Goal: Transaction & Acquisition: Purchase product/service

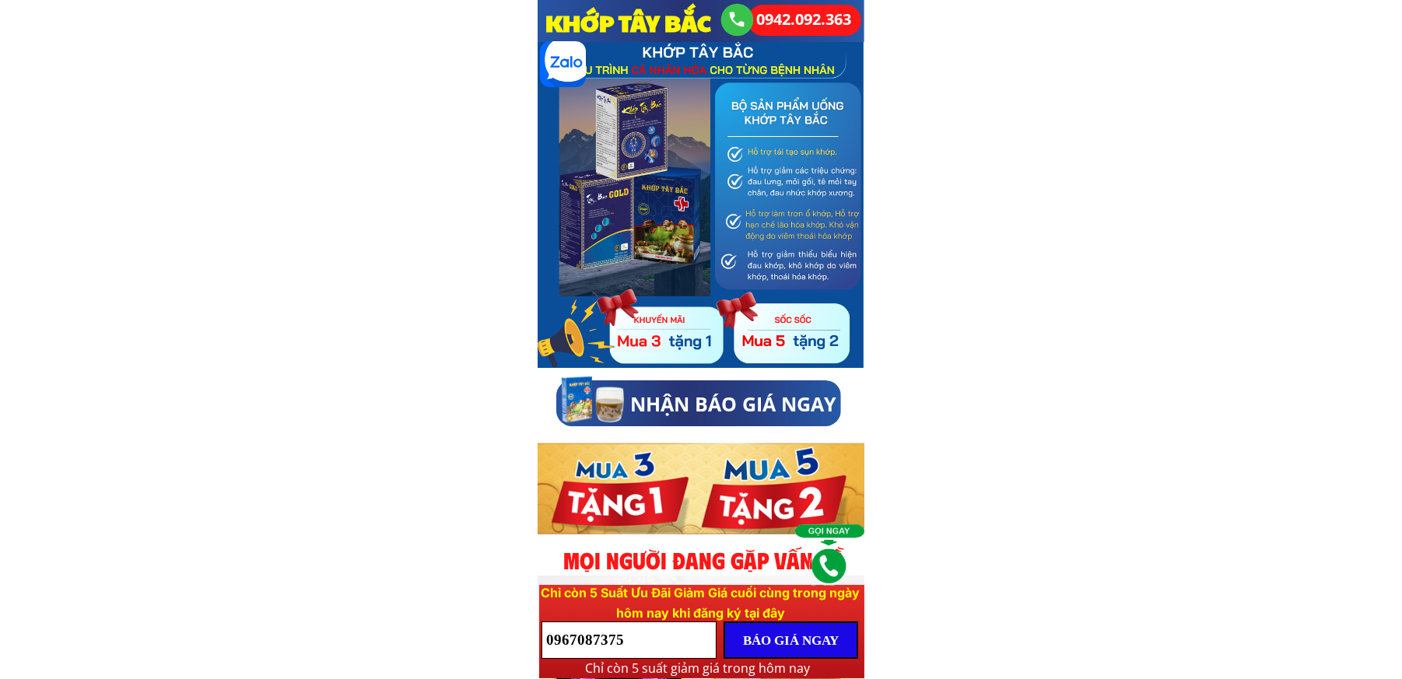
click at [667, 639] on input "0967087375" at bounding box center [628, 640] width 173 height 36
click at [665, 639] on input "0967087375" at bounding box center [628, 640] width 173 height 36
paste input "0337448965"
type input "0337448965"
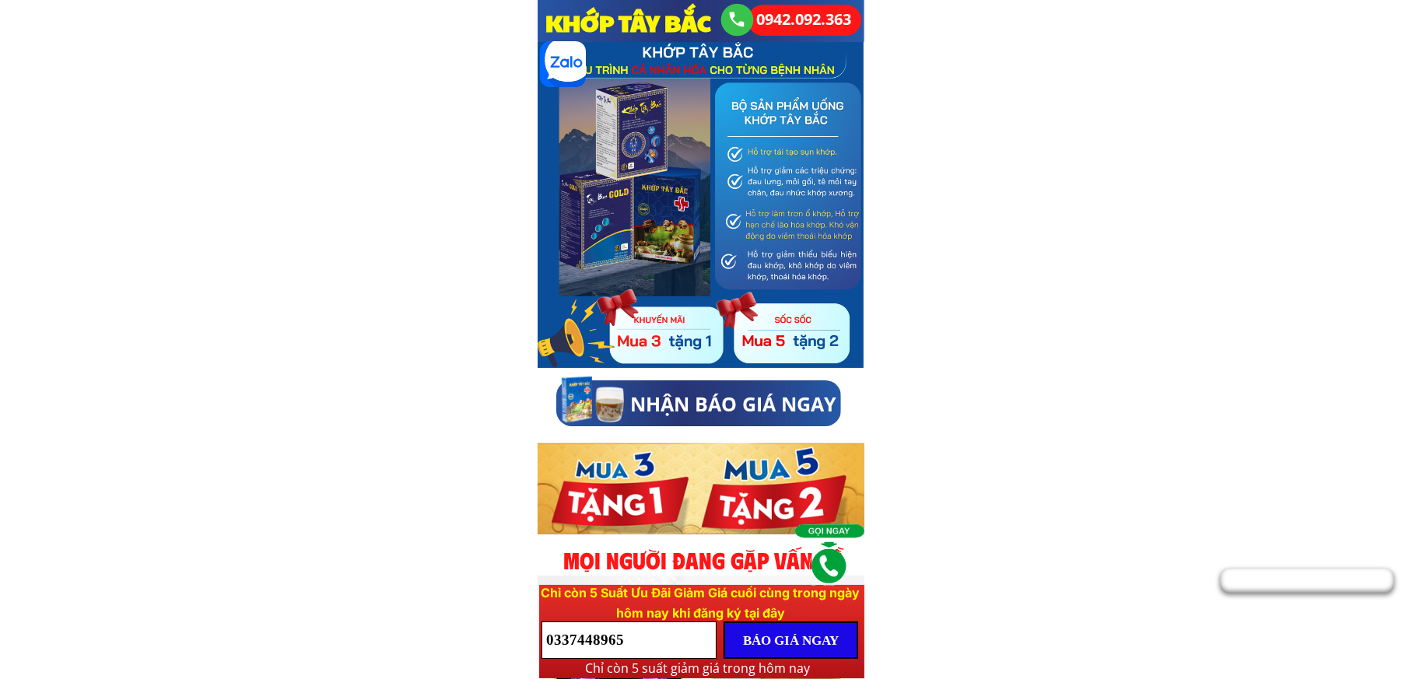
click at [805, 643] on p "BÁO GIÁ NGAY" at bounding box center [790, 640] width 131 height 34
click at [643, 644] on input "0337448965" at bounding box center [628, 640] width 173 height 36
paste input "0333205772"
type input "0333205772"
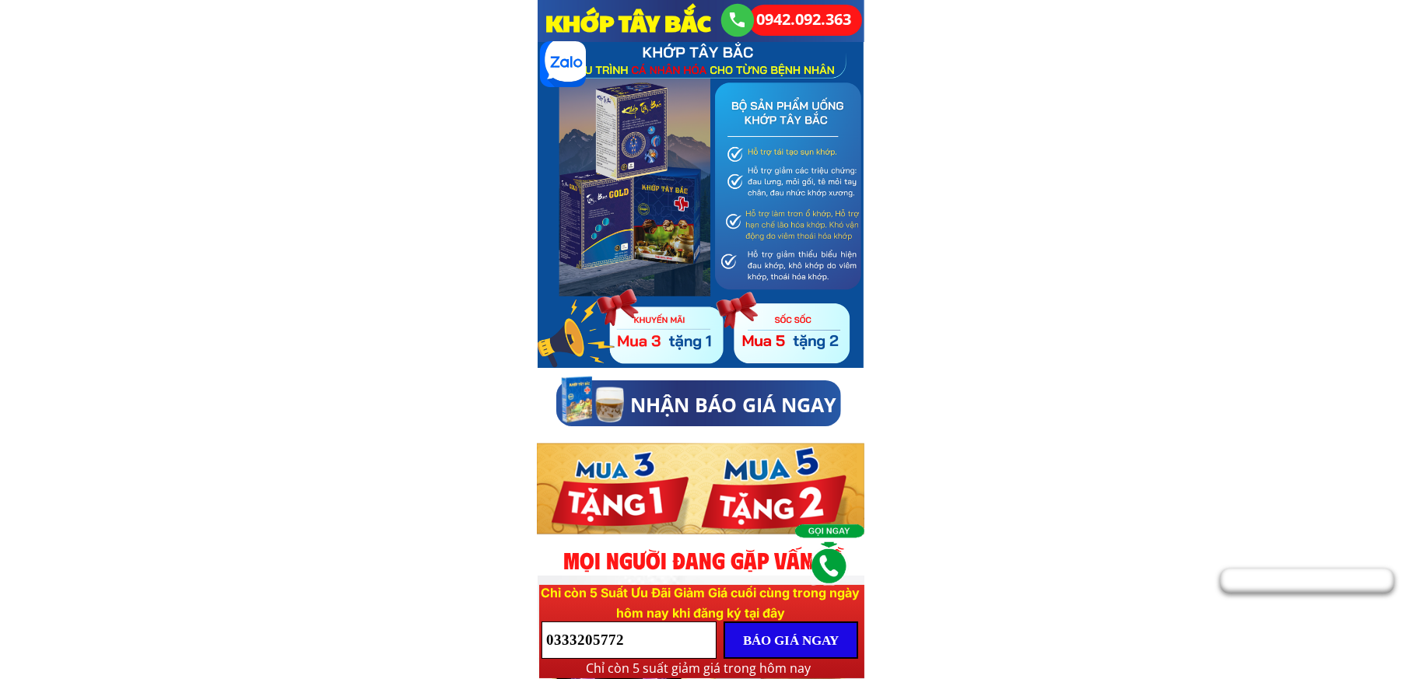
click at [809, 646] on p "BÁO GIÁ NGAY" at bounding box center [790, 640] width 131 height 34
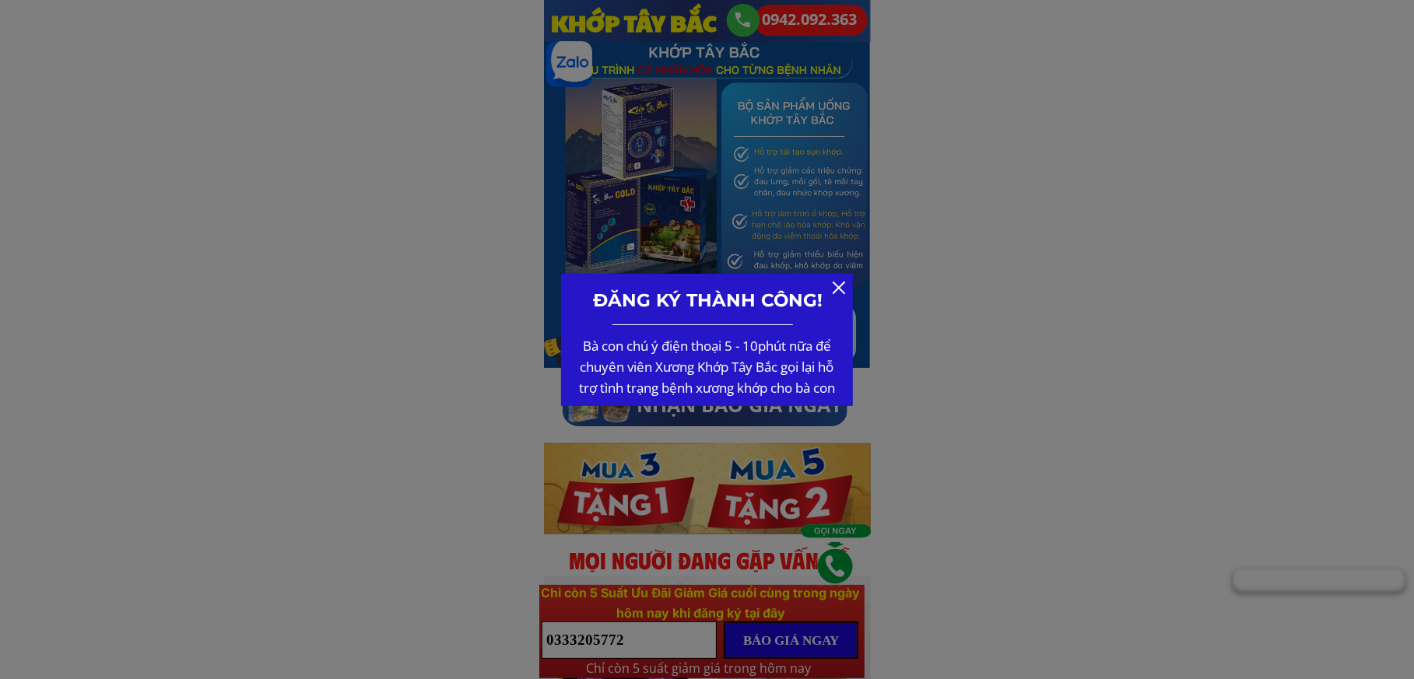
click at [837, 288] on div at bounding box center [838, 288] width 12 height 12
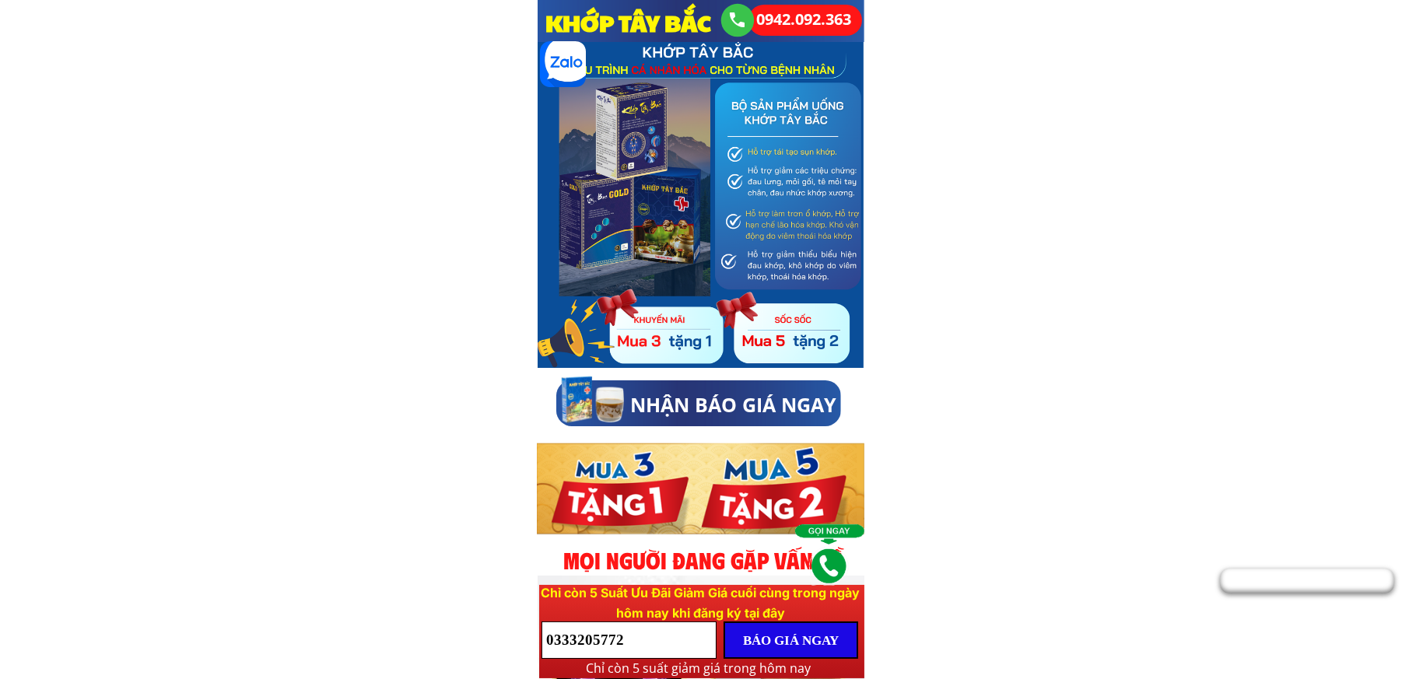
click at [652, 645] on input "0333205772" at bounding box center [628, 640] width 173 height 36
paste input "0932213221"
type input "0932213221"
click at [801, 643] on p "BÁO GIÁ NGAY" at bounding box center [790, 640] width 131 height 34
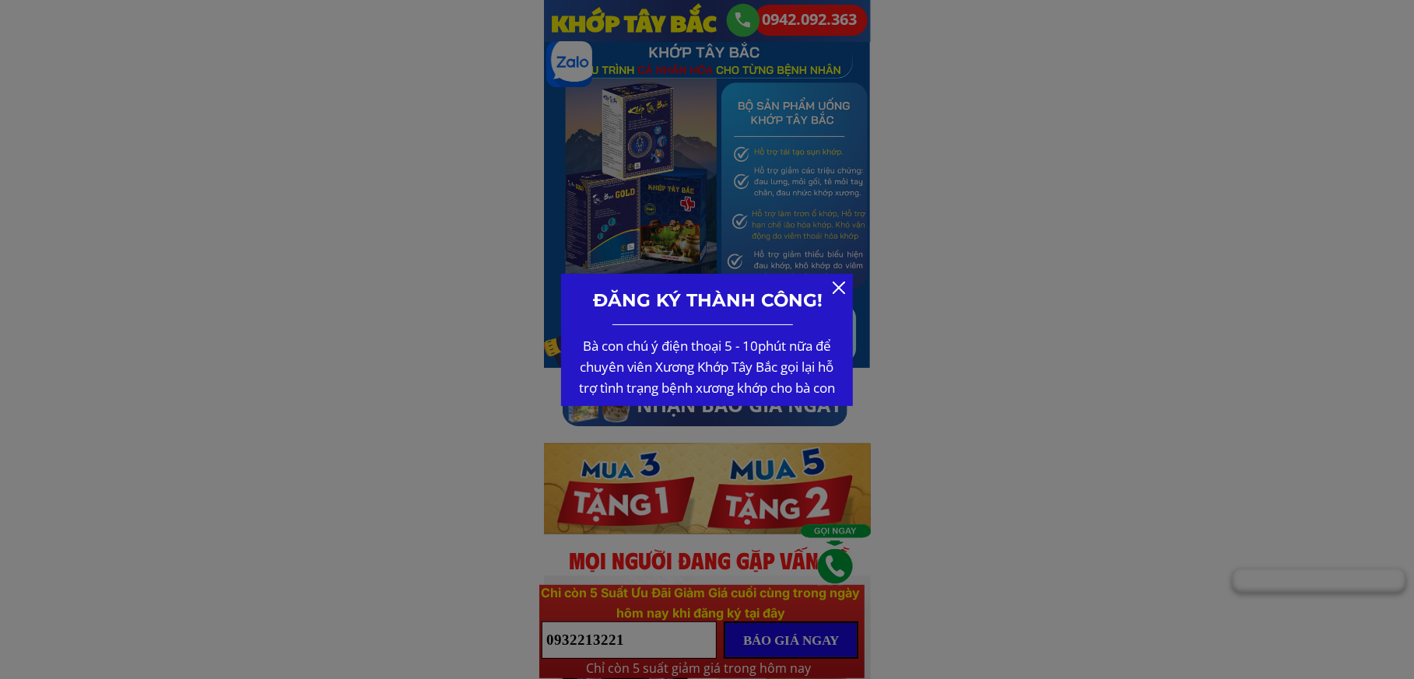
click at [839, 286] on div at bounding box center [838, 288] width 12 height 12
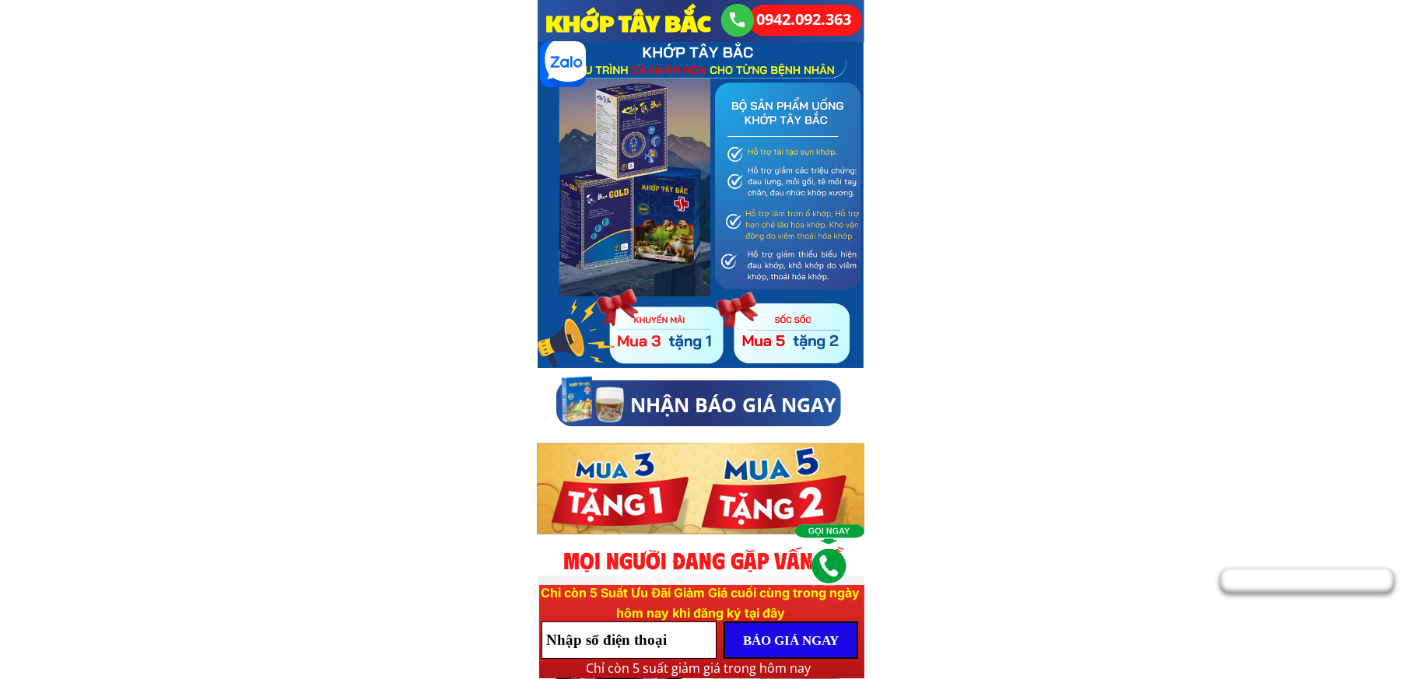
click at [630, 648] on input "tel" at bounding box center [628, 640] width 173 height 36
paste input "0369030548"
type input "0369030548"
click at [815, 642] on p "BÁO GIÁ NGAY" at bounding box center [790, 640] width 131 height 34
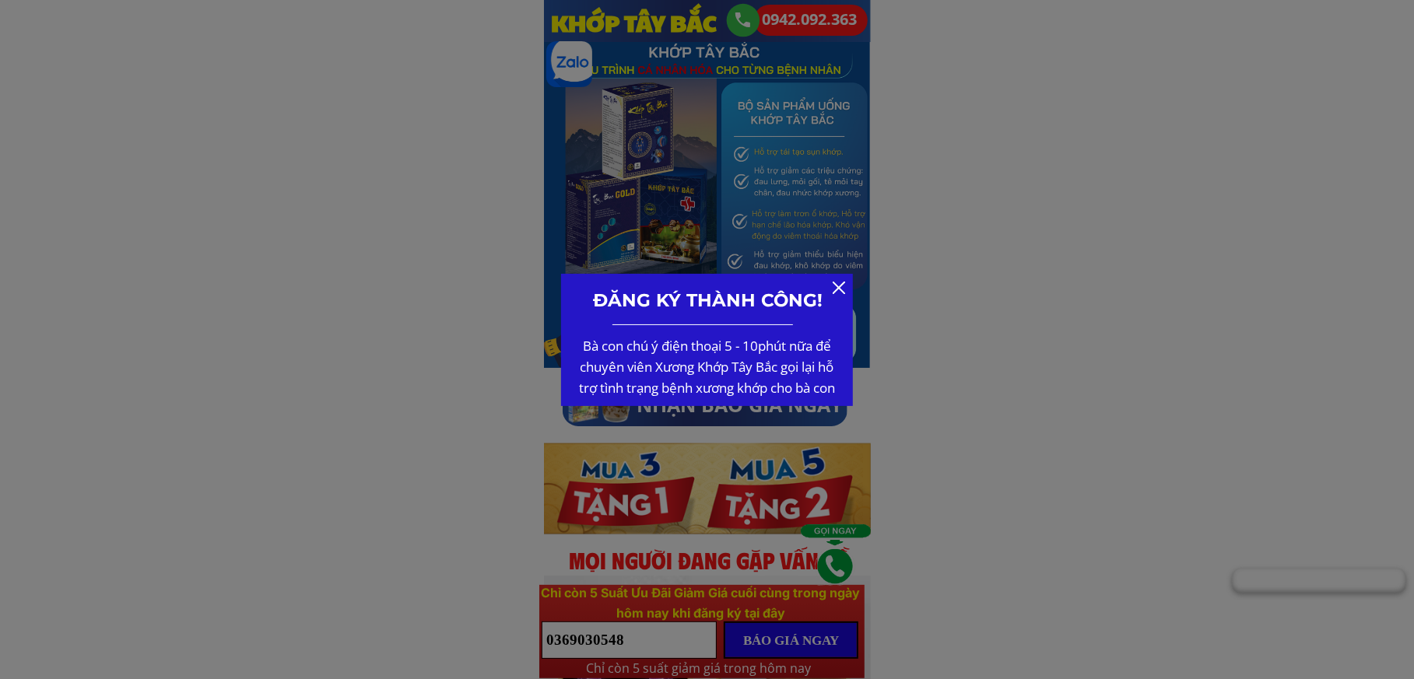
click at [839, 285] on div at bounding box center [838, 288] width 12 height 12
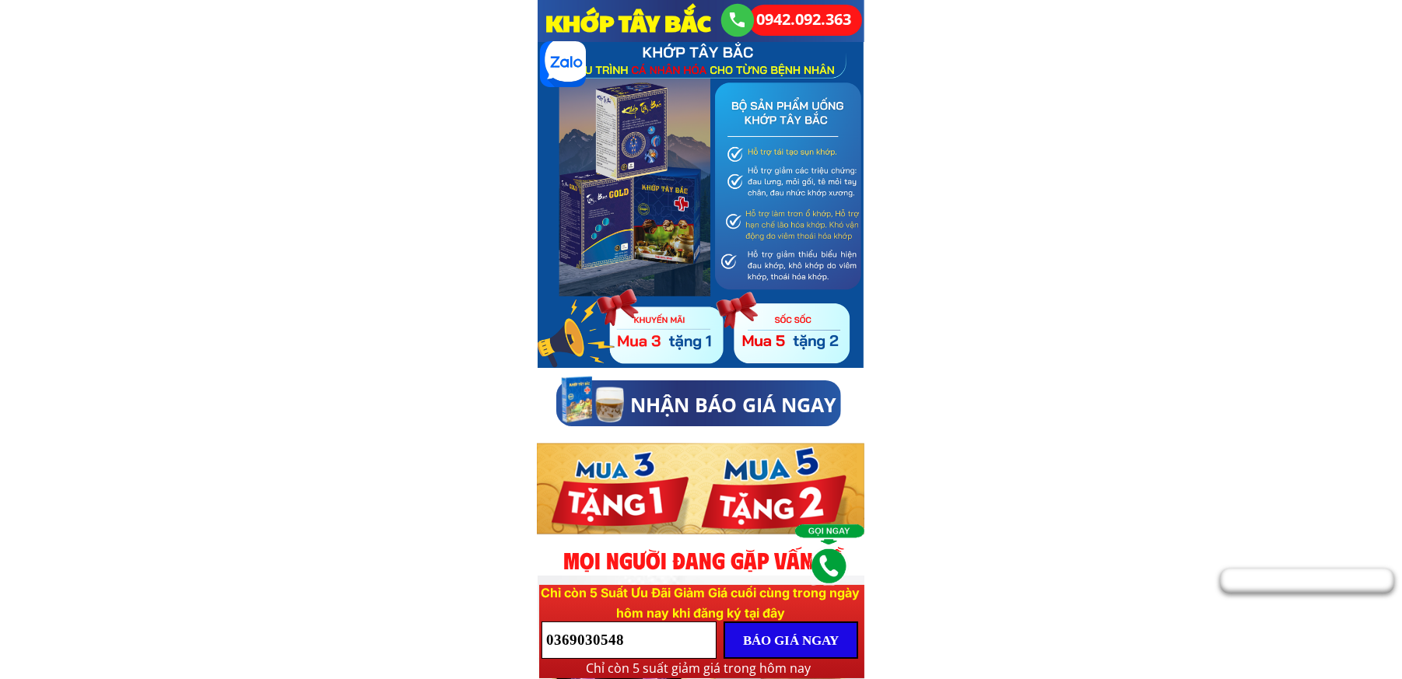
click at [627, 650] on input "0369030548" at bounding box center [628, 640] width 173 height 36
paste input "0837020488"
type input "0837020488"
click at [796, 636] on p "BÁO GIÁ NGAY" at bounding box center [790, 640] width 131 height 34
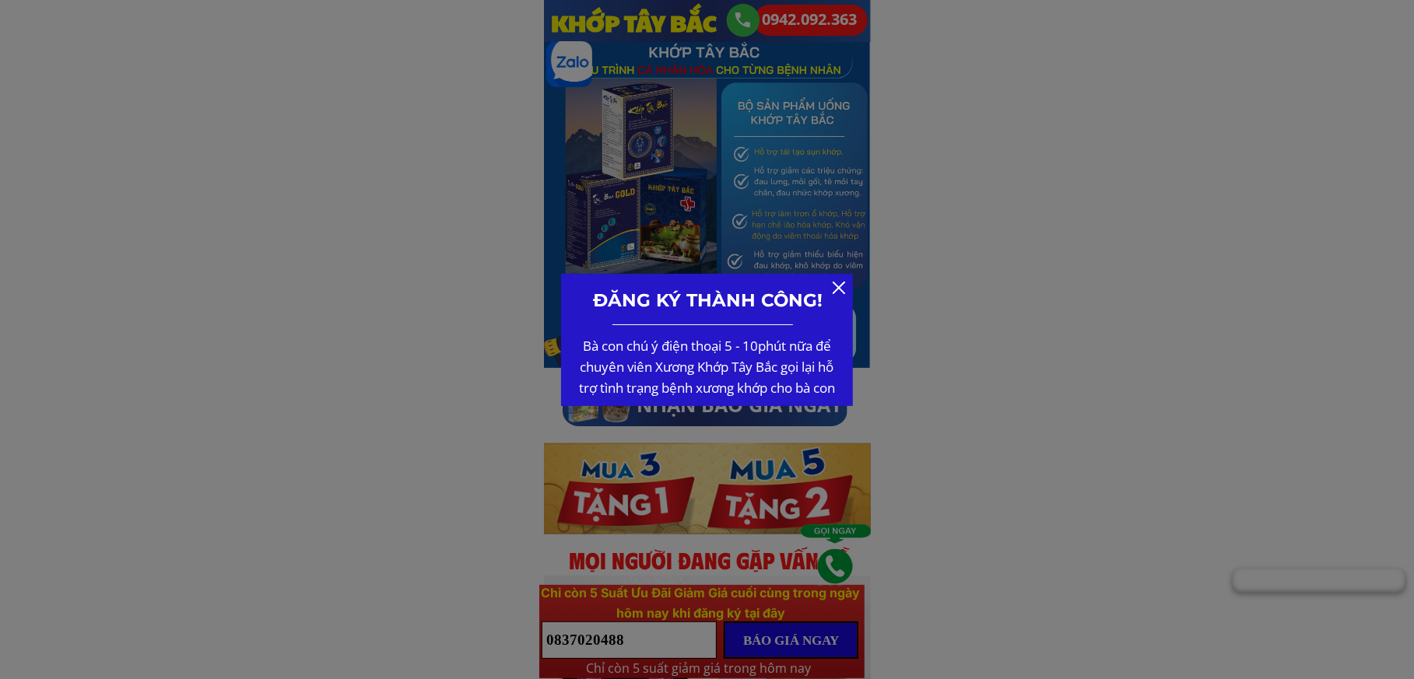
click at [831, 292] on div "ĐĂNG KÝ THÀNH CÔNG! Bà con chú ý điện thoại 5 - 10phút nữa để chuyên viên Xương…" at bounding box center [707, 340] width 292 height 132
click at [835, 284] on div at bounding box center [838, 288] width 12 height 12
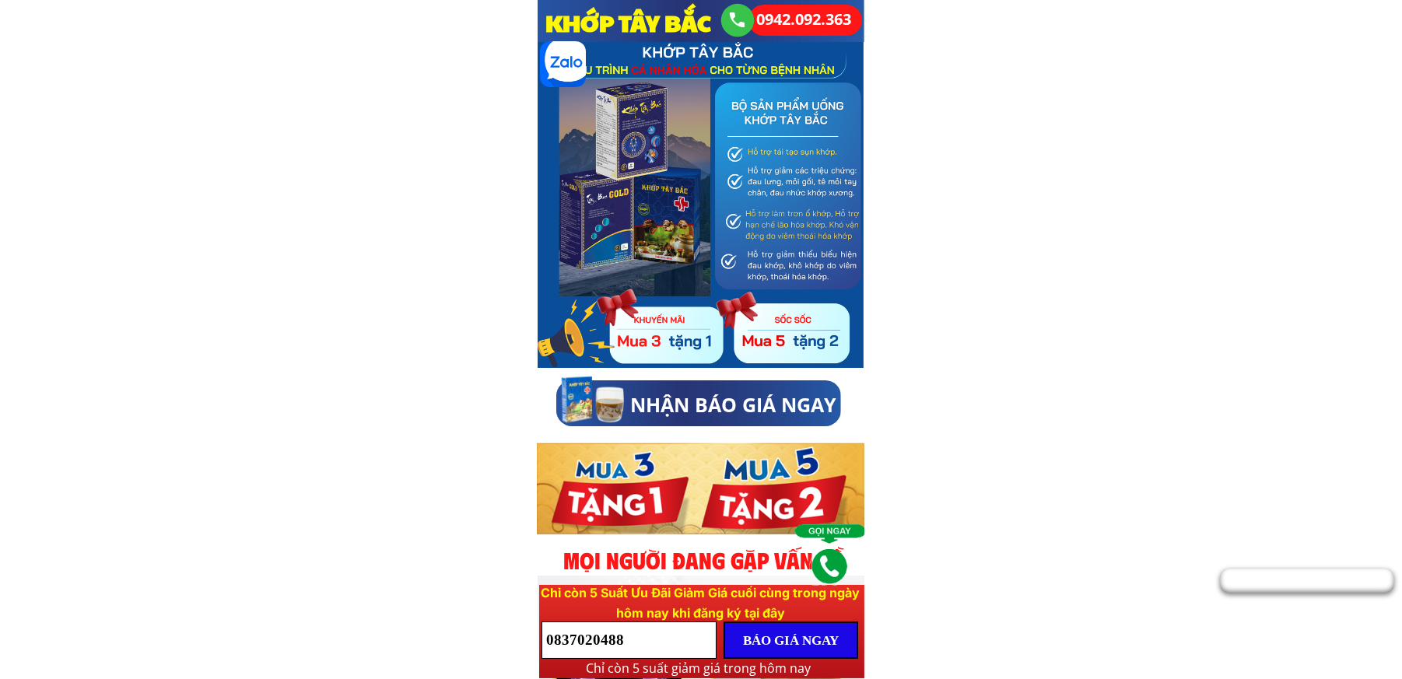
click at [636, 644] on input "0837020488" at bounding box center [628, 640] width 173 height 36
paste input "0888589309"
type input "0888589309"
click at [815, 634] on p "BÁO GIÁ NGAY" at bounding box center [790, 640] width 131 height 34
